Goal: Navigation & Orientation: Find specific page/section

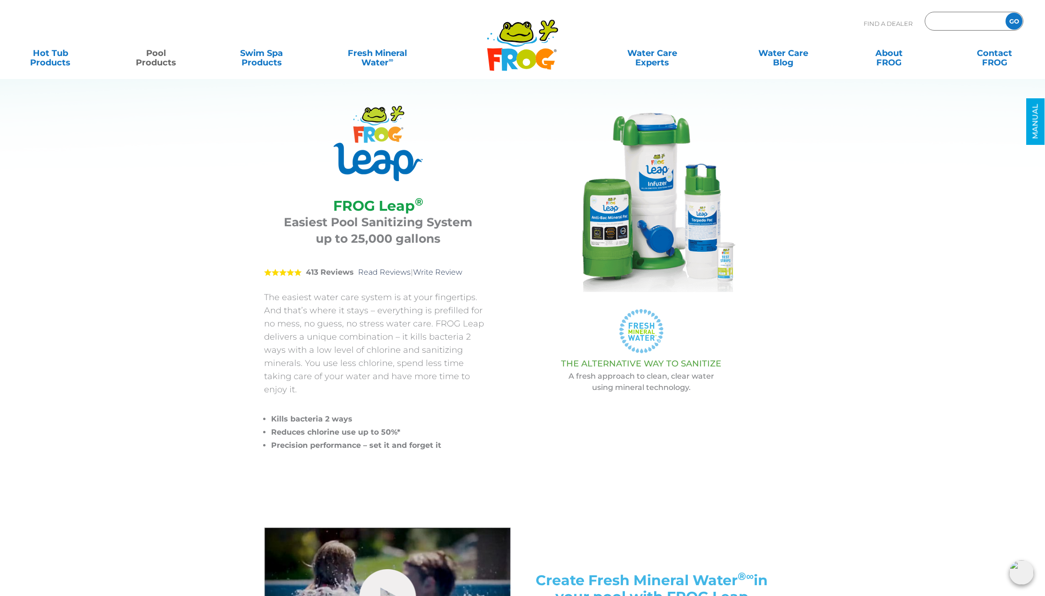
click at [957, 18] on input "Zip Code Form" at bounding box center [964, 22] width 63 height 14
type input "49315"
click at [1015, 24] on input "GO" at bounding box center [1014, 21] width 17 height 17
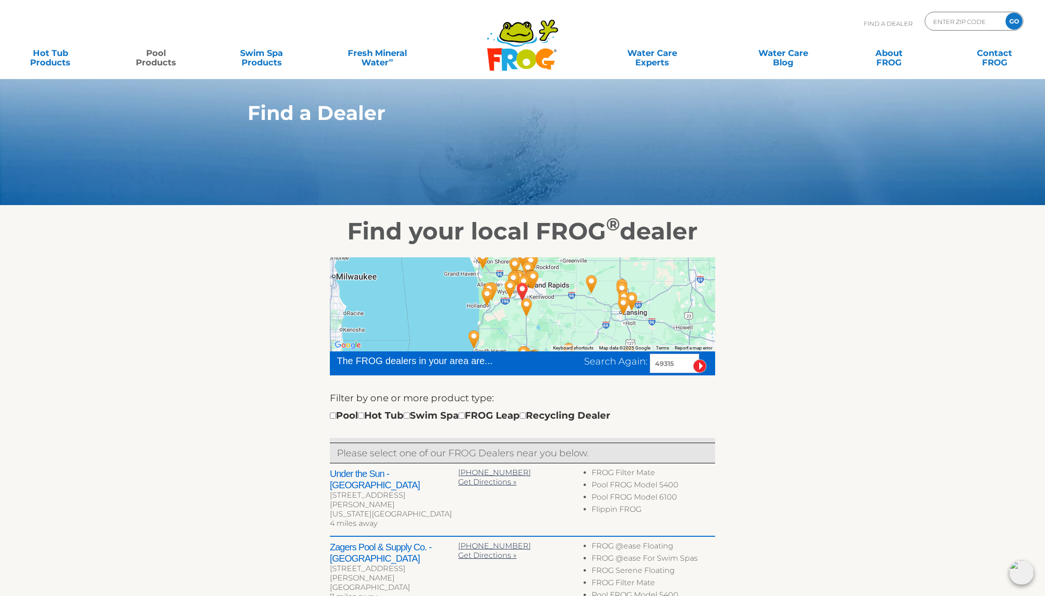
click at [156, 58] on link "Pool Products" at bounding box center [156, 53] width 82 height 19
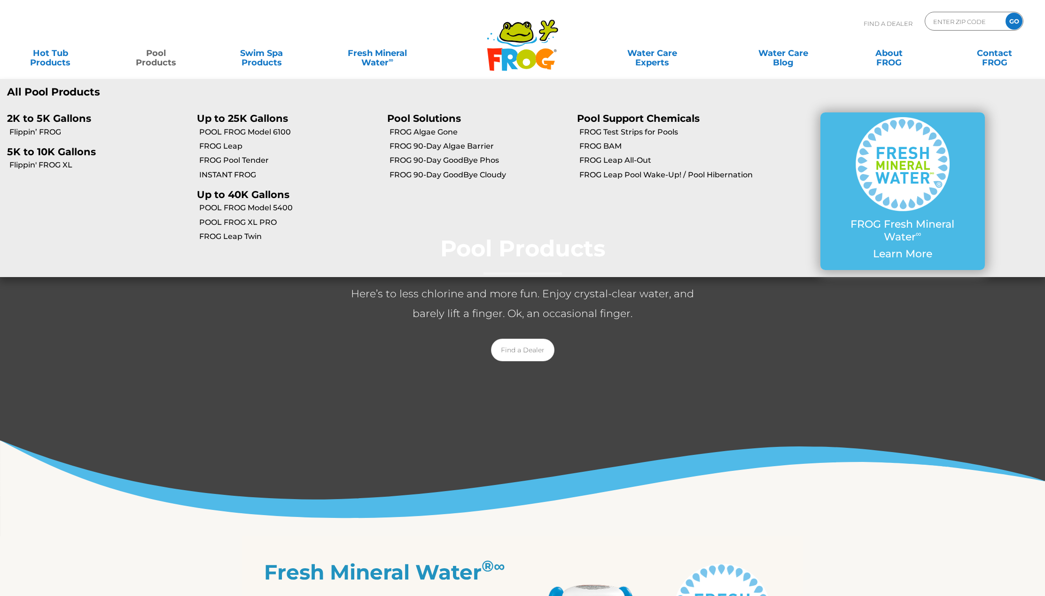
click at [271, 117] on p "Up to 25K Gallons" at bounding box center [285, 118] width 176 height 12
click at [268, 132] on link "POOL FROG Model 6100" at bounding box center [289, 132] width 180 height 10
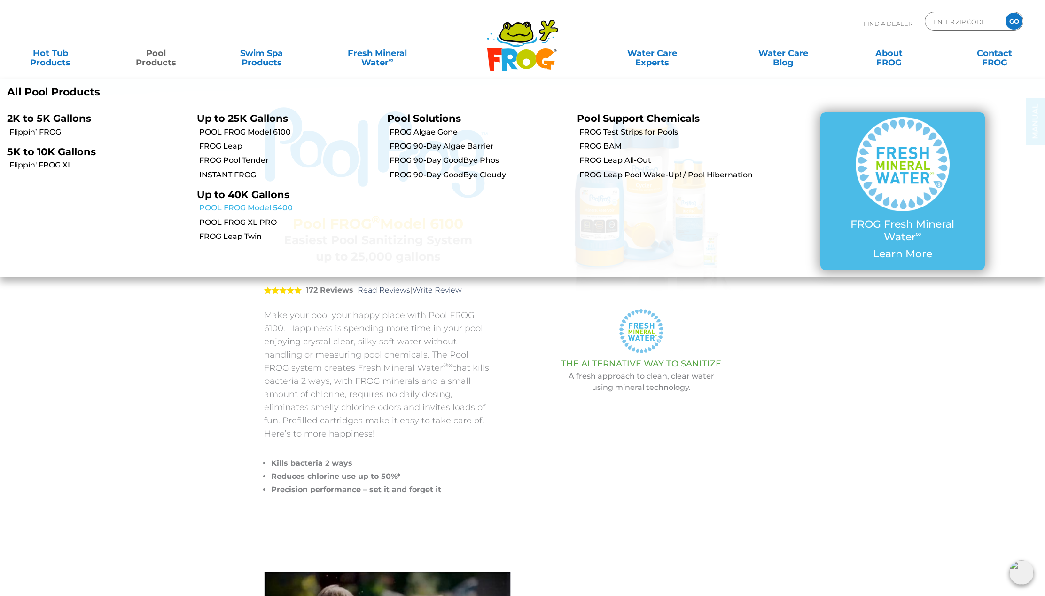
click at [228, 206] on link "POOL FROG Model 5400" at bounding box center [289, 208] width 180 height 10
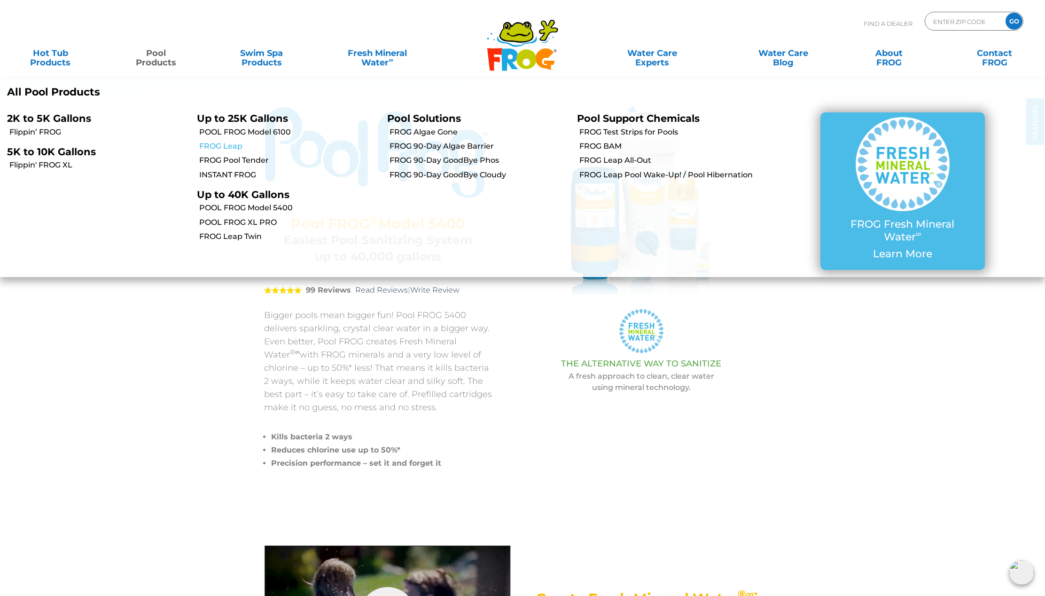
click at [207, 145] on link "FROG Leap" at bounding box center [289, 146] width 180 height 10
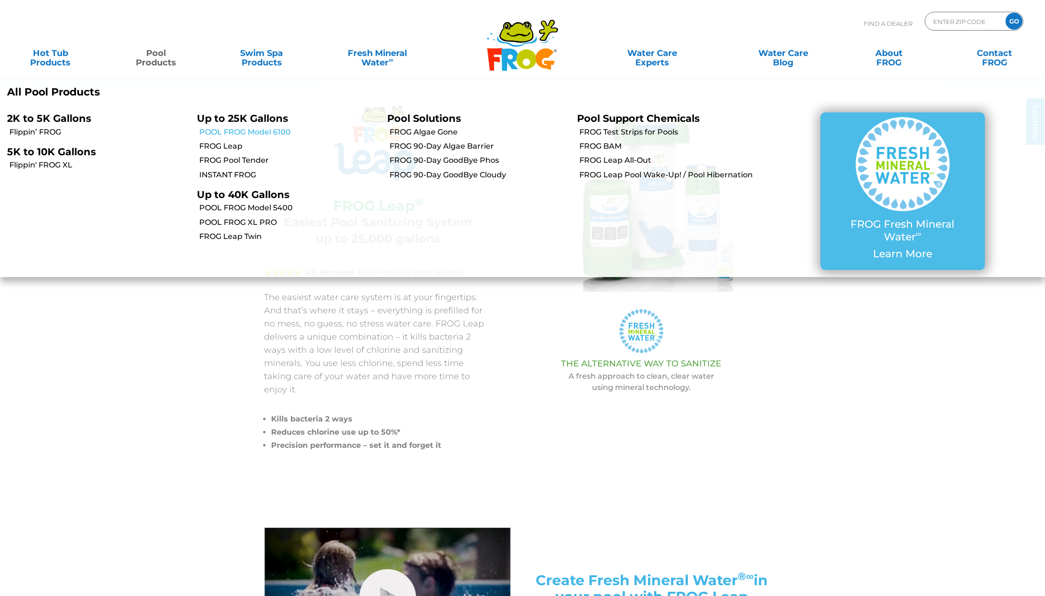
click at [258, 128] on link "POOL FROG Model 6100" at bounding box center [289, 132] width 180 height 10
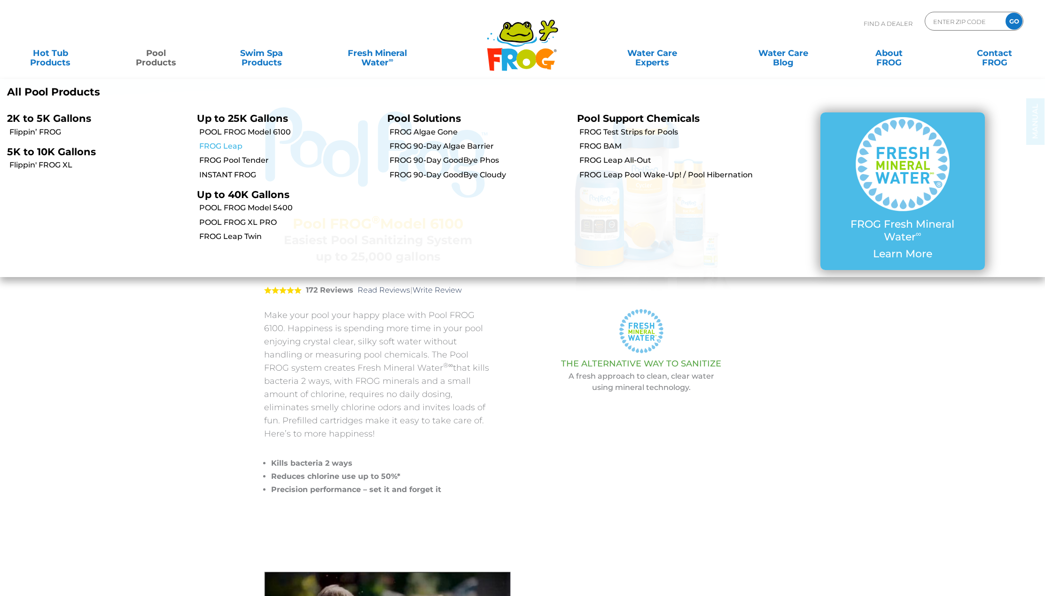
click at [207, 142] on link "FROG Leap" at bounding box center [289, 146] width 180 height 10
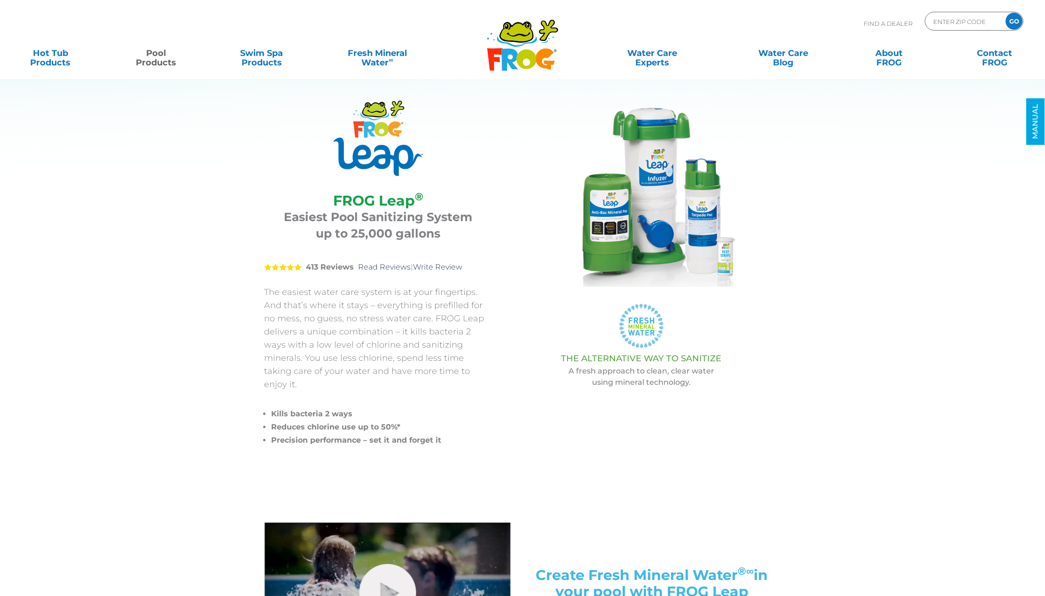
scroll to position [6, 0]
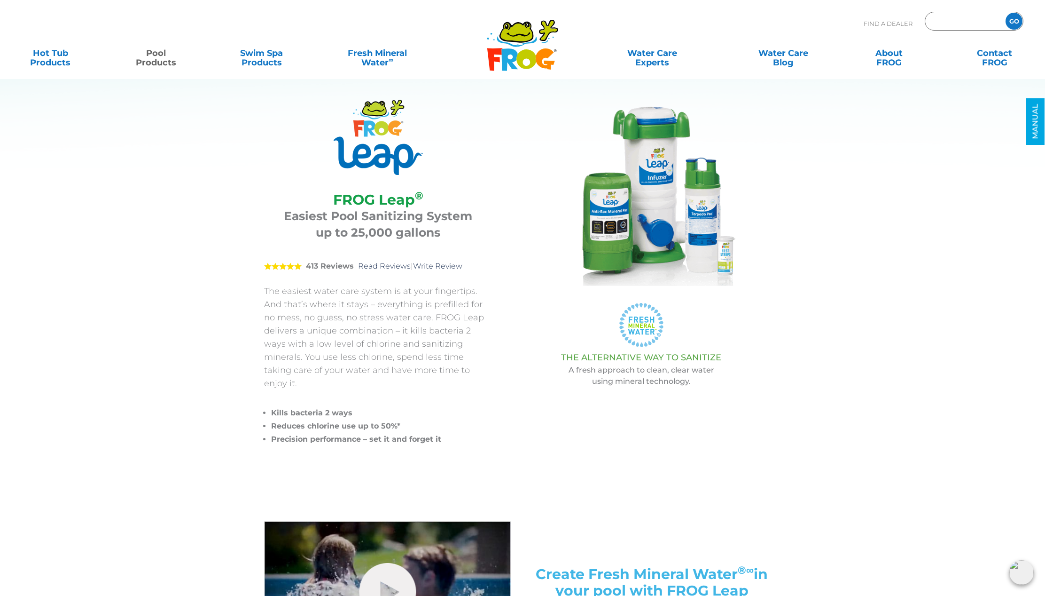
click at [982, 17] on input "Zip Code Form" at bounding box center [964, 22] width 63 height 14
type input "49315"
click at [1014, 23] on input "GO" at bounding box center [1014, 21] width 17 height 17
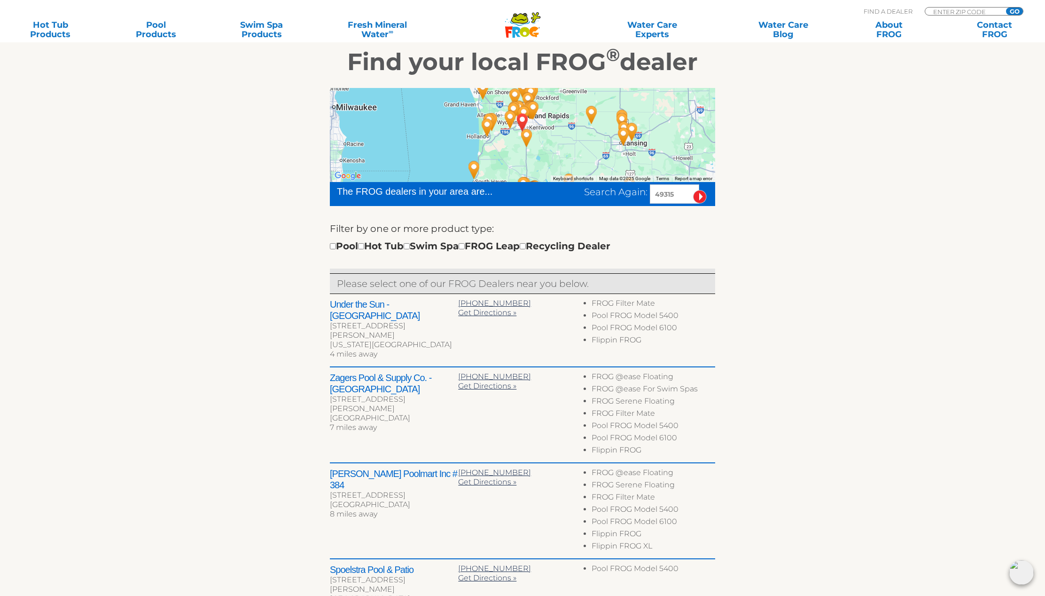
scroll to position [147, 0]
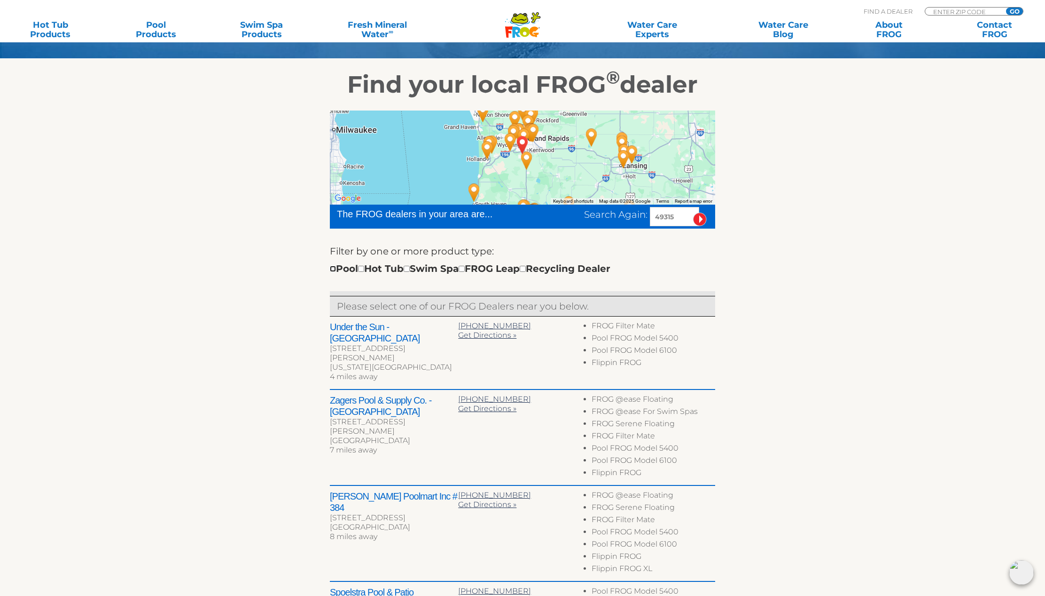
click at [334, 269] on input "checkbox" at bounding box center [333, 269] width 6 height 6
checkbox input "true"
click at [759, 322] on div "← Move left → Move right ↑ Move up ↓ Move down + Zoom in - Zoom out Home Jump l…" at bounding box center [523, 445] width 578 height 693
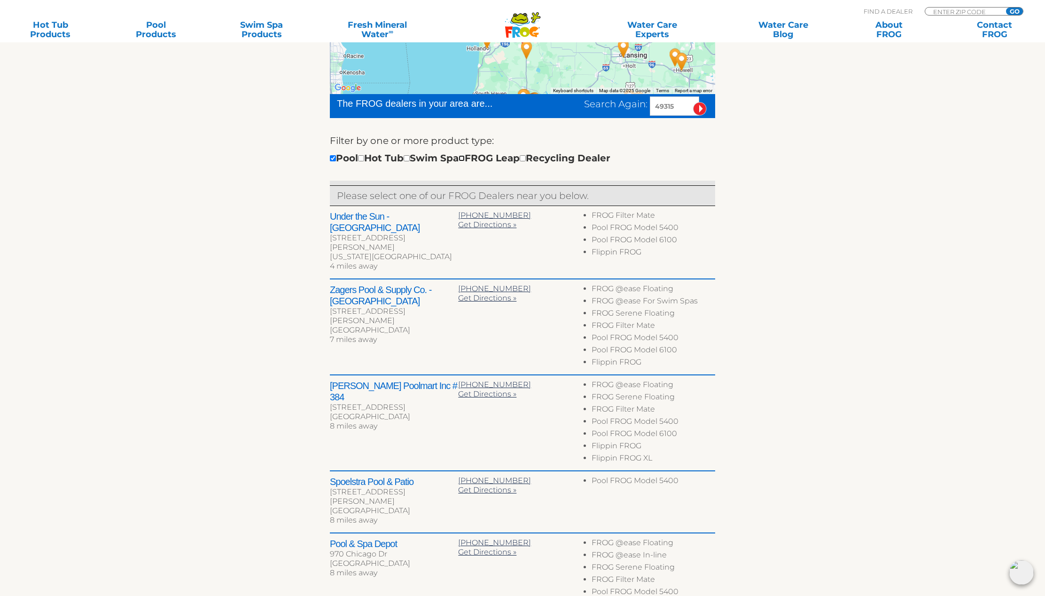
click at [465, 159] on input "checkbox" at bounding box center [462, 158] width 6 height 6
checkbox input "true"
click at [334, 159] on input "checkbox" at bounding box center [333, 158] width 6 height 6
checkbox input "false"
click at [165, 171] on section "Find your local FROG ® dealer ← Move left → Move right ↑ Move up ↓ Move down + …" at bounding box center [522, 314] width 1045 height 733
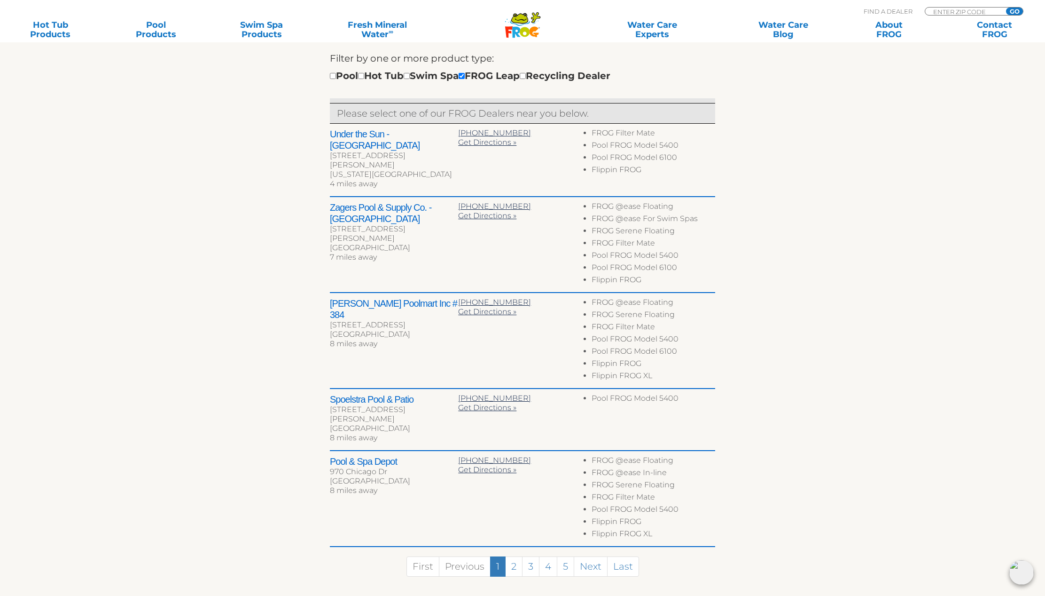
scroll to position [341, 0]
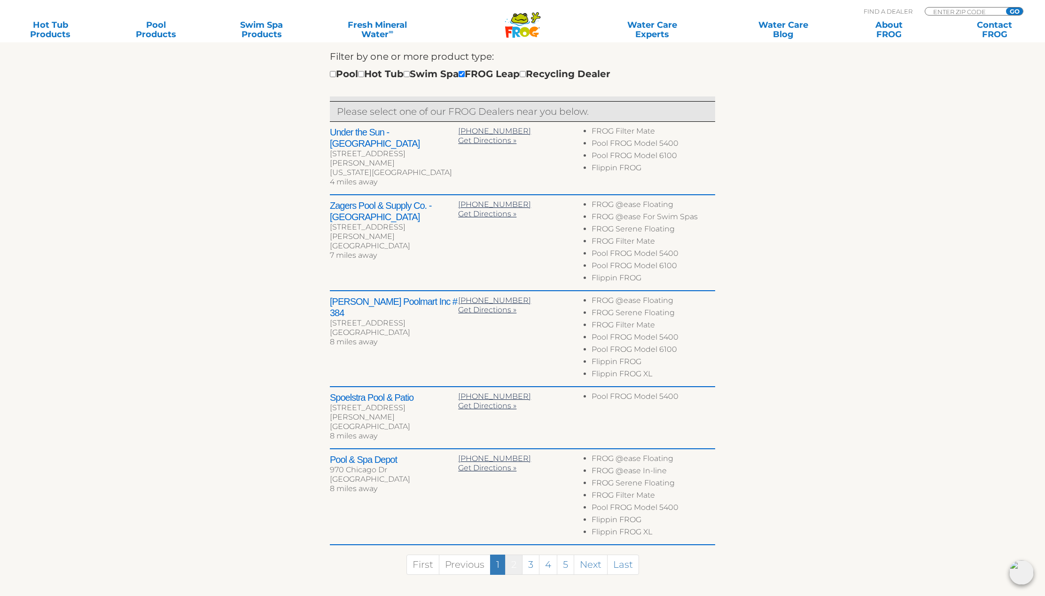
click at [514, 554] on link "2" at bounding box center [513, 564] width 17 height 20
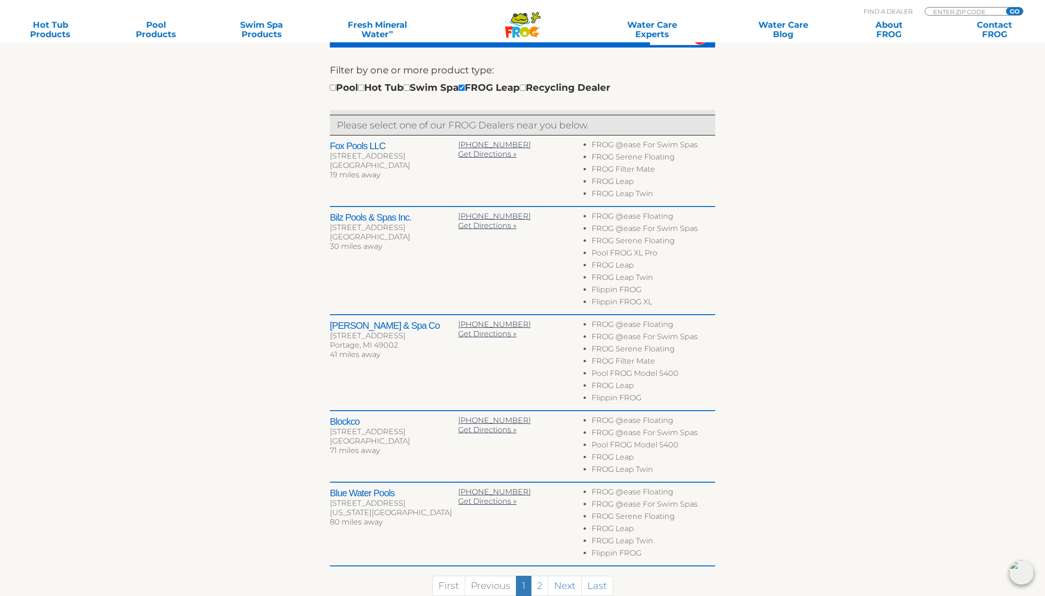
scroll to position [348, 0]
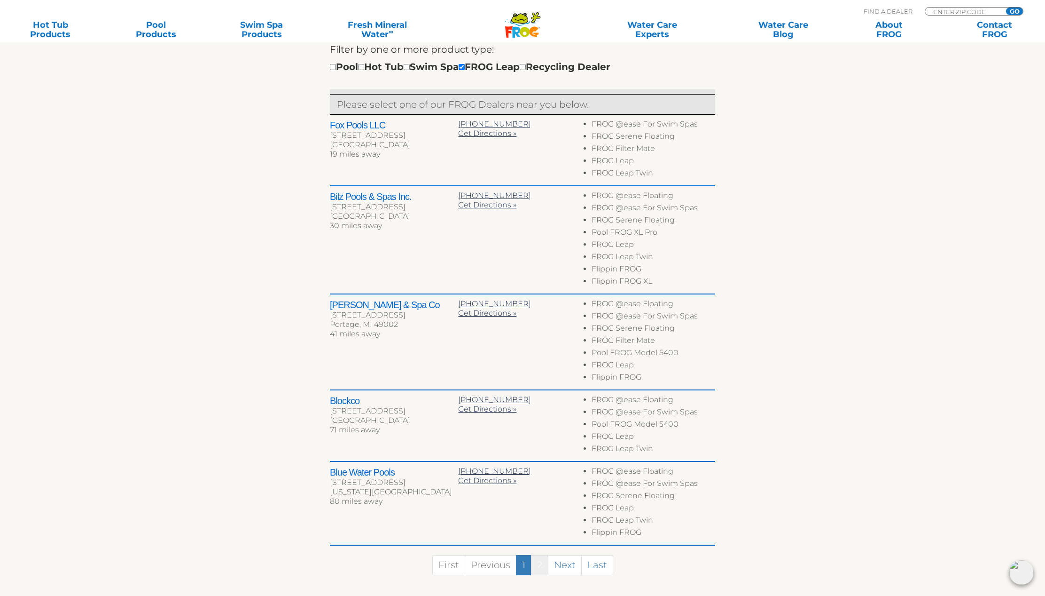
click at [535, 565] on link "2" at bounding box center [539, 565] width 17 height 20
